Goal: Find specific page/section: Find specific page/section

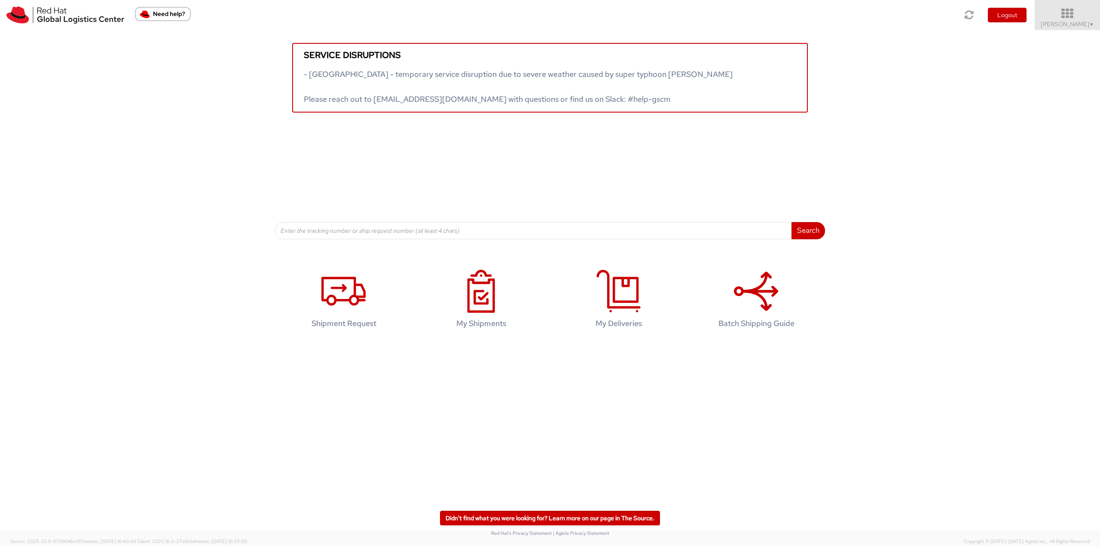
click at [1071, 25] on span "[PERSON_NAME] ▼" at bounding box center [1067, 24] width 54 height 8
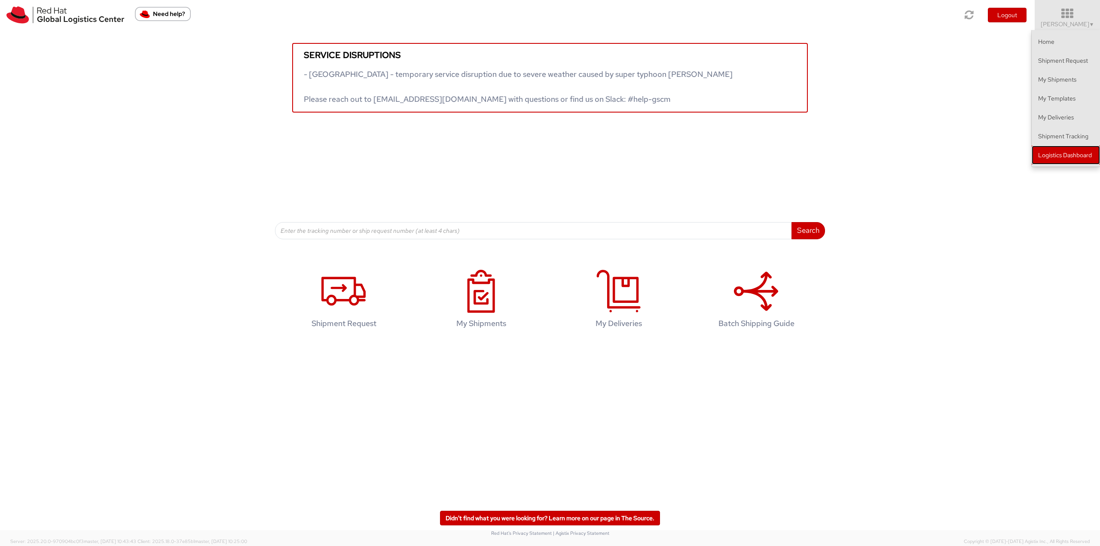
click at [1067, 148] on link "Logistics Dashboard" at bounding box center [1065, 155] width 68 height 19
